Goal: Navigation & Orientation: Find specific page/section

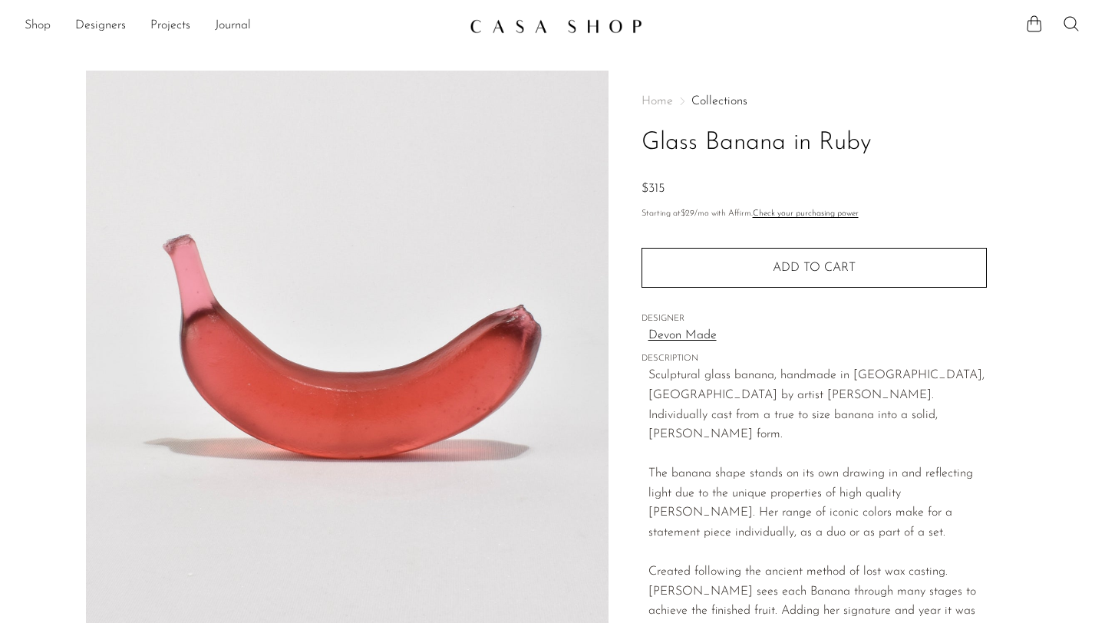
click at [44, 25] on link "Shop" at bounding box center [38, 26] width 26 height 20
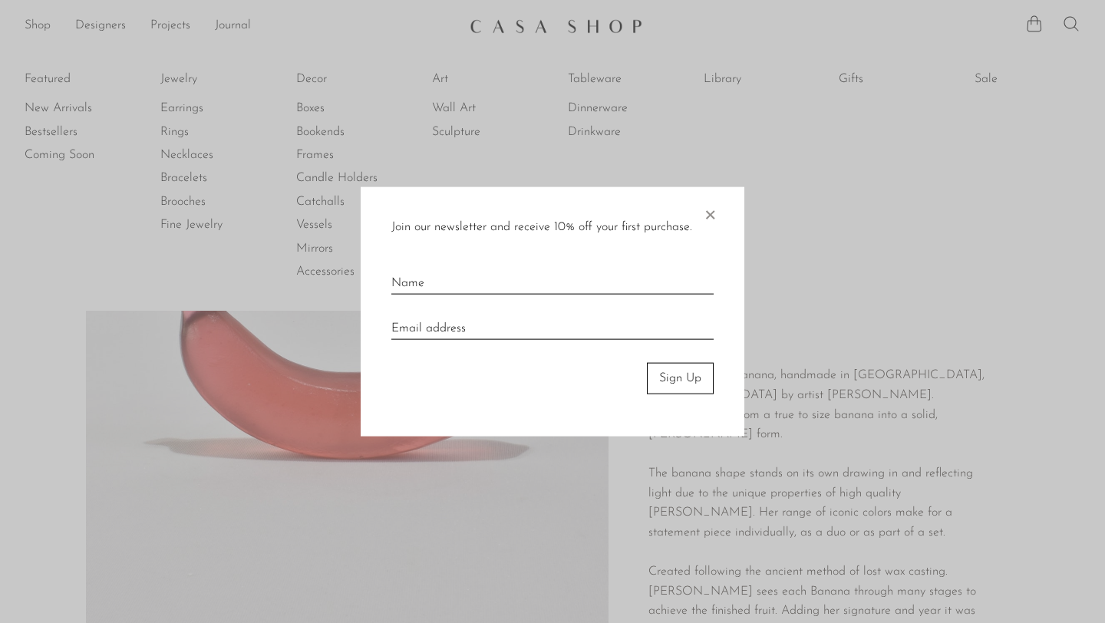
click at [709, 214] on span "×" at bounding box center [709, 211] width 15 height 49
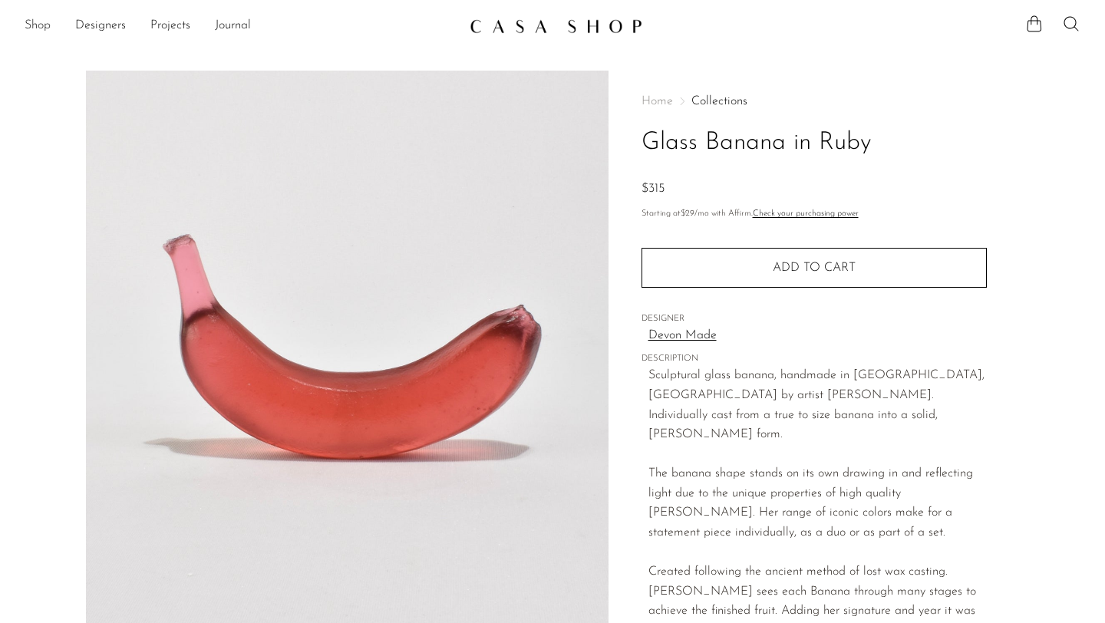
click at [33, 26] on link "Shop" at bounding box center [38, 26] width 26 height 20
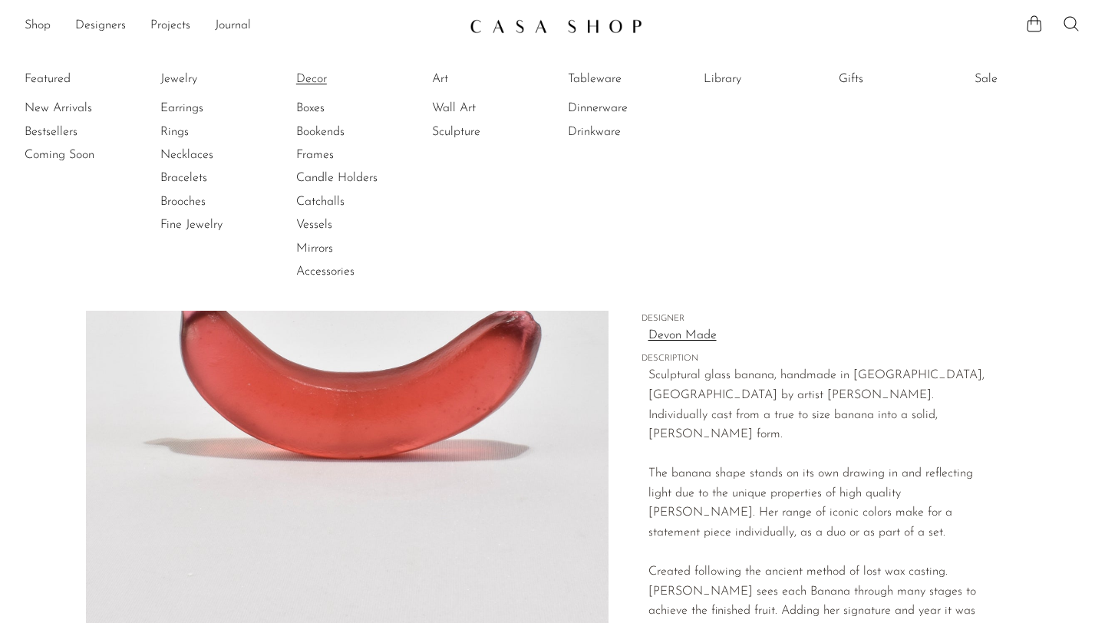
click at [302, 72] on link "Decor" at bounding box center [353, 79] width 115 height 17
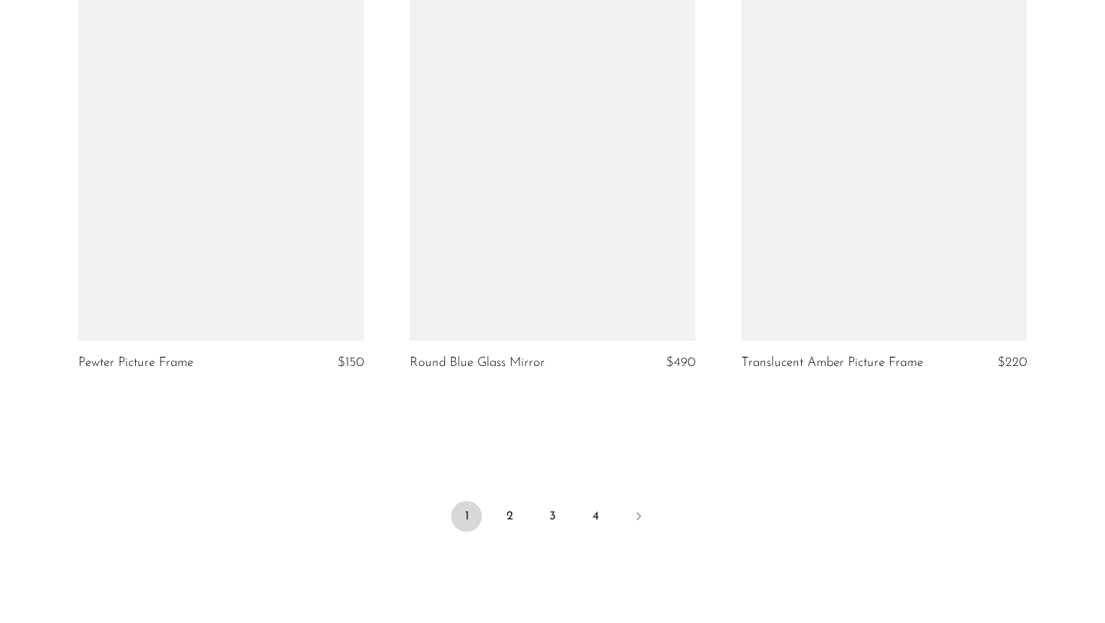
scroll to position [5528, 0]
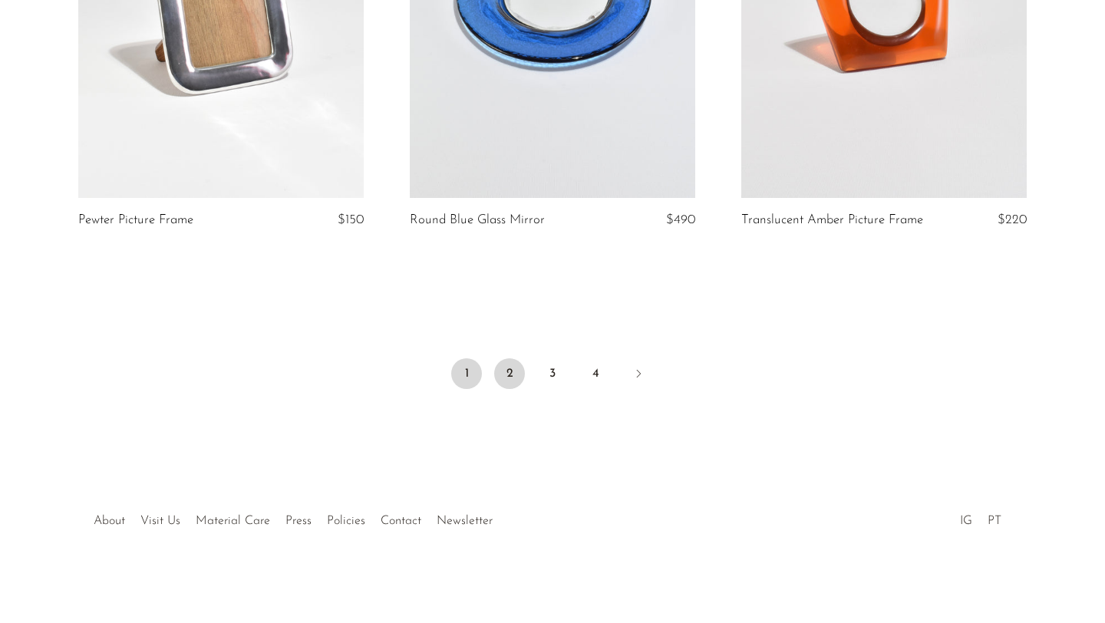
click at [510, 376] on link "2" at bounding box center [509, 373] width 31 height 31
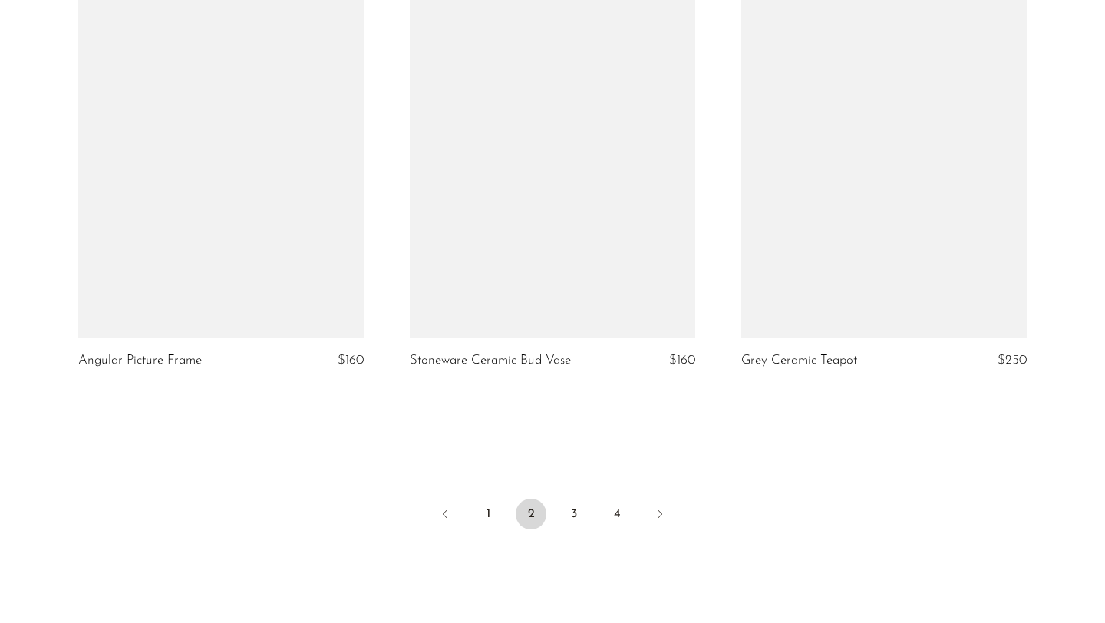
scroll to position [5399, 0]
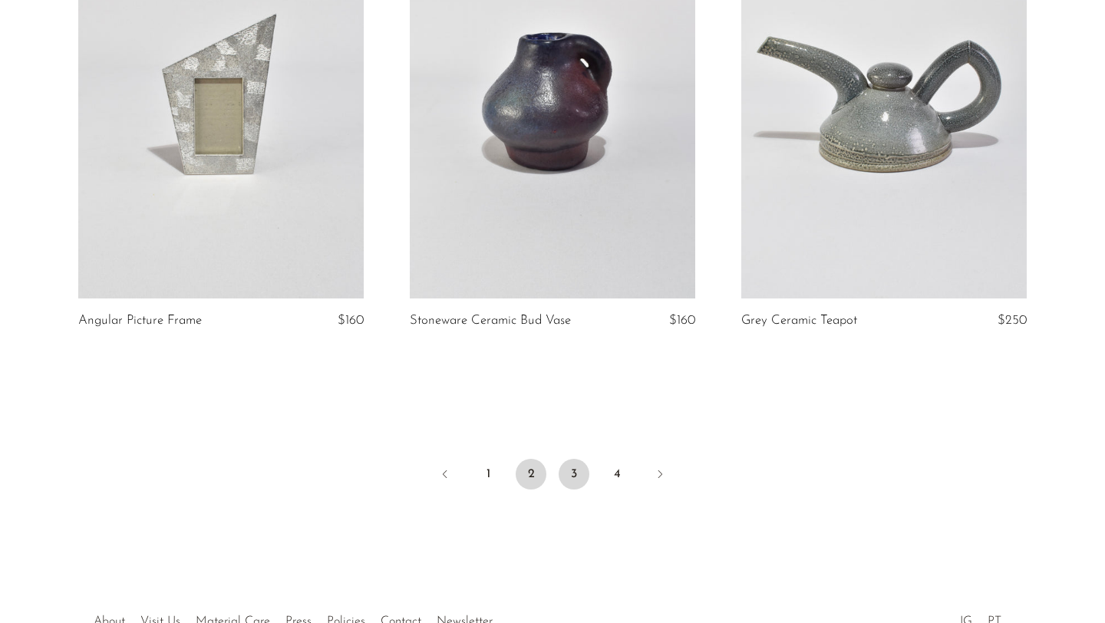
click at [579, 480] on link "3" at bounding box center [574, 474] width 31 height 31
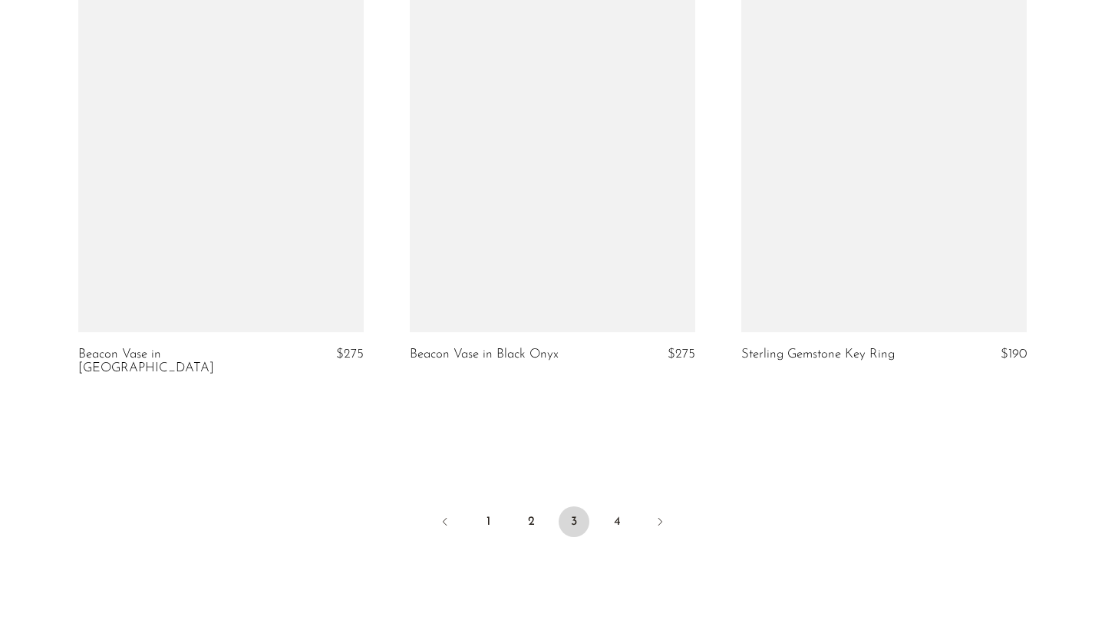
scroll to position [5377, 0]
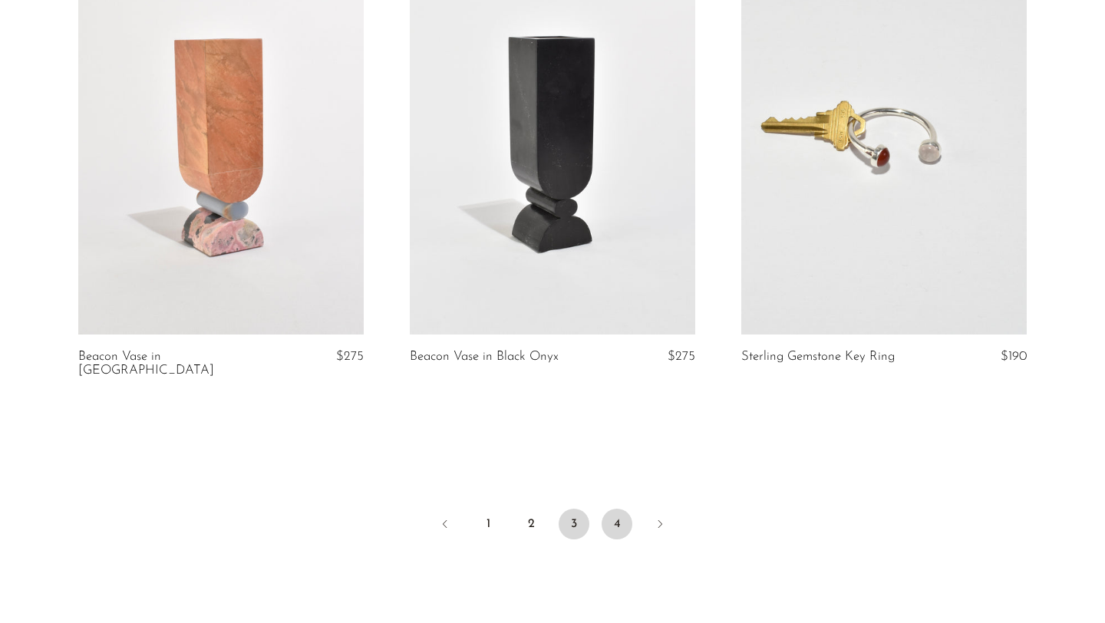
click at [610, 509] on link "4" at bounding box center [617, 524] width 31 height 31
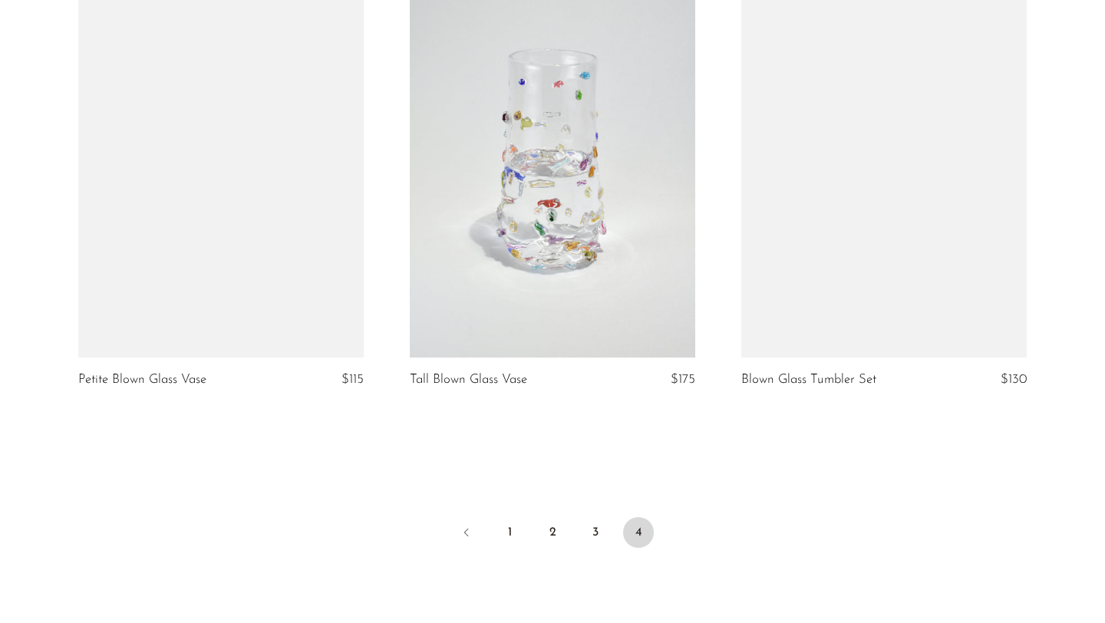
scroll to position [1615, 0]
